Goal: Task Accomplishment & Management: Manage account settings

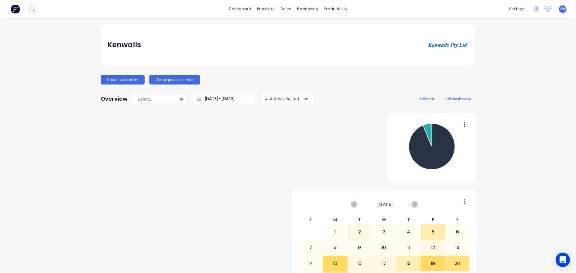
click at [560, 9] on span "SW" at bounding box center [562, 8] width 5 height 5
click at [503, 76] on div "Sign out" at bounding box center [511, 75] width 16 height 5
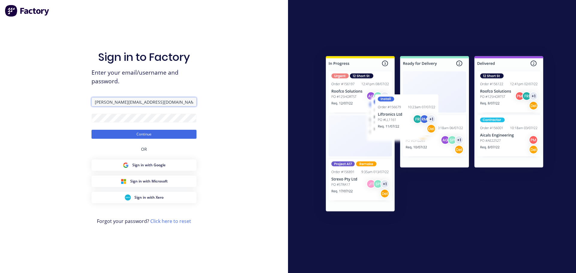
drag, startPoint x: 145, startPoint y: 101, endPoint x: 139, endPoint y: 99, distance: 6.5
click at [139, 99] on input "Stuart@kenwalls.com.au" at bounding box center [143, 101] width 105 height 9
type input "ACCOUNTS@KENWALLS.COM.AU"
click at [137, 135] on button "Continue" at bounding box center [143, 134] width 105 height 9
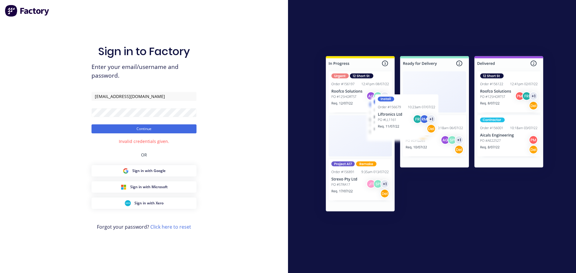
click at [161, 228] on link "Click here to reset" at bounding box center [170, 227] width 41 height 7
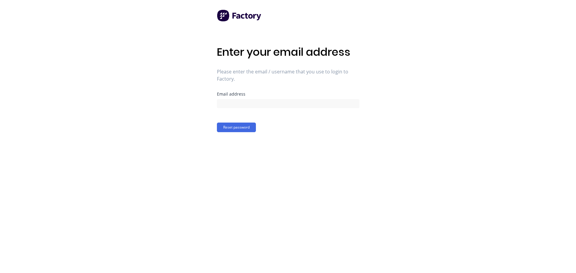
click at [237, 96] on div "Email address" at bounding box center [288, 94] width 142 height 4
click at [235, 103] on input at bounding box center [288, 103] width 142 height 9
type input "A"
type input "accounts@kenwalls.com.au"
click at [217, 123] on button "Reset password" at bounding box center [236, 128] width 39 height 10
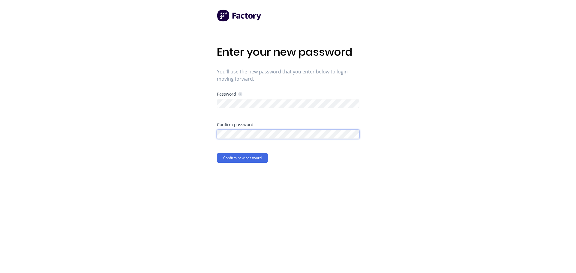
click at [217, 153] on button "Confirm new password" at bounding box center [242, 158] width 51 height 10
click at [228, 156] on button "Confirm new password" at bounding box center [242, 158] width 51 height 10
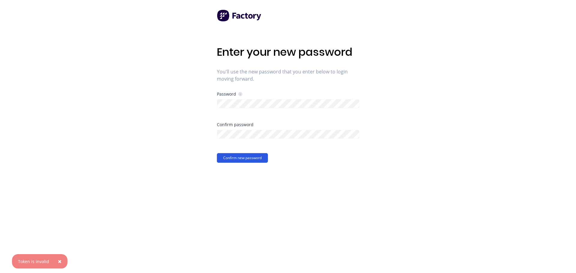
click at [228, 156] on button "Confirm new password" at bounding box center [242, 158] width 51 height 10
click at [58, 242] on span "×" at bounding box center [60, 242] width 4 height 8
click at [58, 261] on span "×" at bounding box center [60, 261] width 4 height 8
click at [249, 159] on button "Confirm new password" at bounding box center [242, 158] width 51 height 10
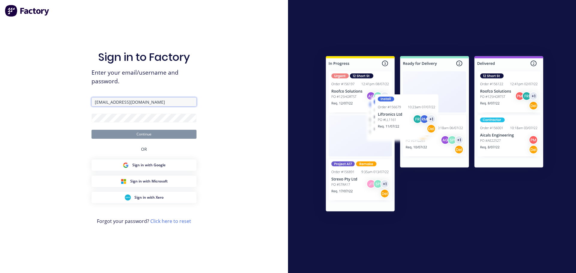
click at [162, 103] on input "[EMAIL_ADDRESS][DOMAIN_NAME]" at bounding box center [143, 101] width 105 height 9
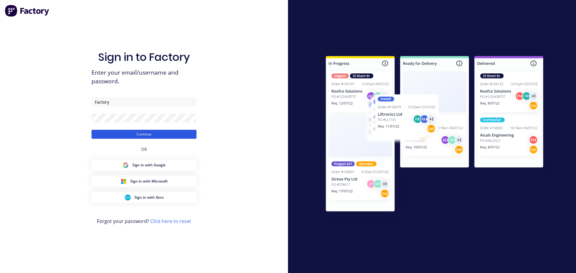
click at [150, 136] on button "Continue" at bounding box center [143, 134] width 105 height 9
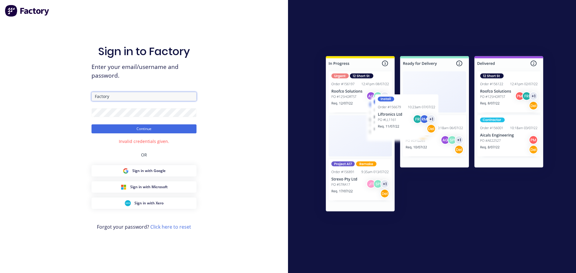
click at [134, 98] on input "Factory" at bounding box center [143, 96] width 105 height 9
type input "F"
type input "j"
type input "[PERSON_NAME][EMAIL_ADDRESS][DOMAIN_NAME]"
click at [147, 129] on button "Continue" at bounding box center [143, 128] width 105 height 9
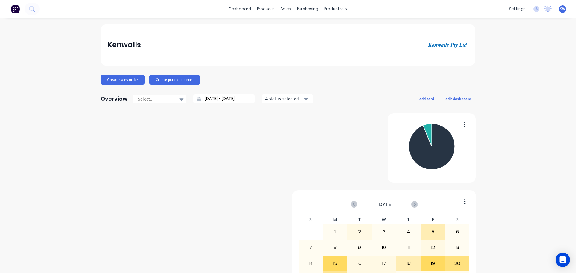
click at [561, 10] on div "SW Kenwalls Stuart Waller Administrator Profile Sign out" at bounding box center [562, 8] width 7 height 7
click at [559, 12] on div "SW Kenwalls Stuart Waller Administrator Profile Sign out" at bounding box center [562, 8] width 7 height 7
click at [560, 7] on span "SW" at bounding box center [562, 8] width 5 height 5
click at [507, 75] on div "Sign out" at bounding box center [511, 75] width 16 height 5
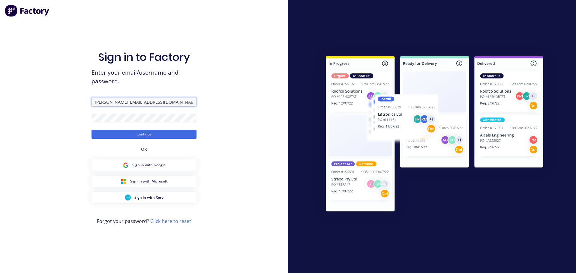
drag, startPoint x: 143, startPoint y: 103, endPoint x: 70, endPoint y: 100, distance: 73.5
click at [70, 100] on div "Sign in to Factory Enter your email/username and password. [PERSON_NAME][EMAIL_…" at bounding box center [144, 136] width 288 height 273
type input "[EMAIL_ADDRESS][DOMAIN_NAME]"
click at [61, 112] on div "Sign in to Factory Enter your email/username and password. accounts@kenwalls.co…" at bounding box center [144, 136] width 288 height 273
click at [91, 130] on button "Continue" at bounding box center [143, 134] width 105 height 9
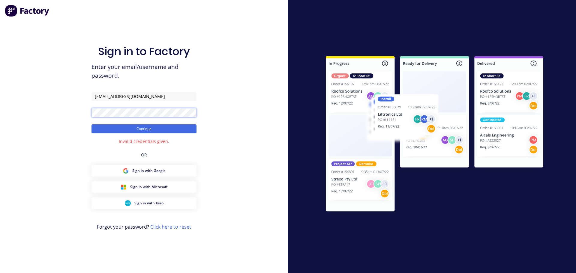
click at [91, 124] on button "Continue" at bounding box center [143, 128] width 105 height 9
click at [139, 128] on button "Continue" at bounding box center [143, 128] width 105 height 9
click at [87, 110] on div "Sign in to Factory Enter your email/username and password. accounts@kenwalls.co…" at bounding box center [144, 136] width 288 height 273
